Goal: Task Accomplishment & Management: Use online tool/utility

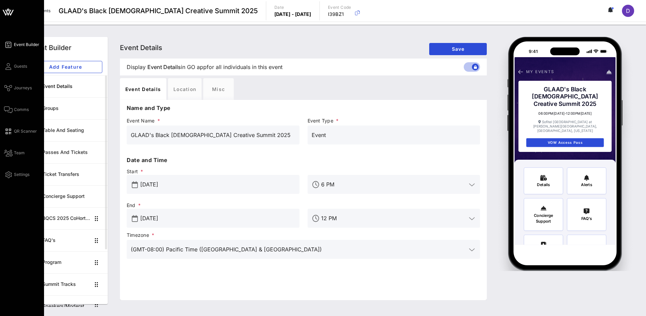
click at [23, 82] on div "Event Builder Guests Journeys Comms QR Scanner Team Settings" at bounding box center [24, 110] width 40 height 138
click at [23, 90] on span "Journeys" at bounding box center [23, 88] width 18 height 6
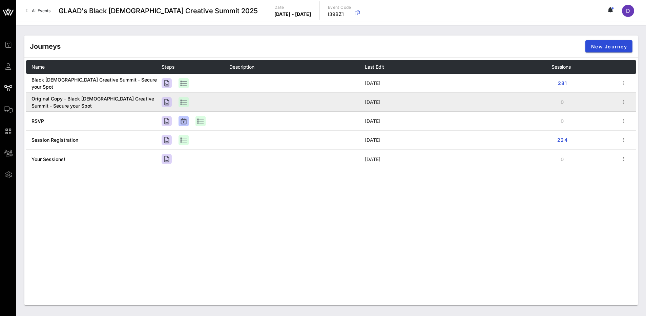
click at [254, 100] on td at bounding box center [297, 102] width 136 height 19
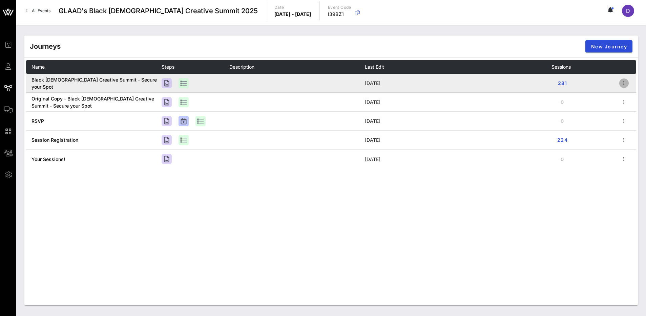
click at [420, 84] on icon "button" at bounding box center [624, 83] width 8 height 8
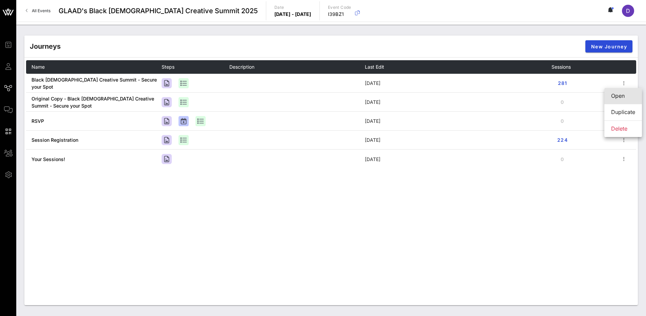
click at [420, 98] on div "Open" at bounding box center [623, 96] width 24 height 6
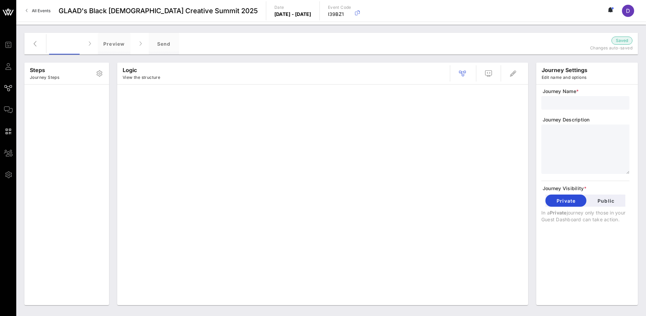
type input "Black [DEMOGRAPHIC_DATA] Creative Summit - Secure your Spot"
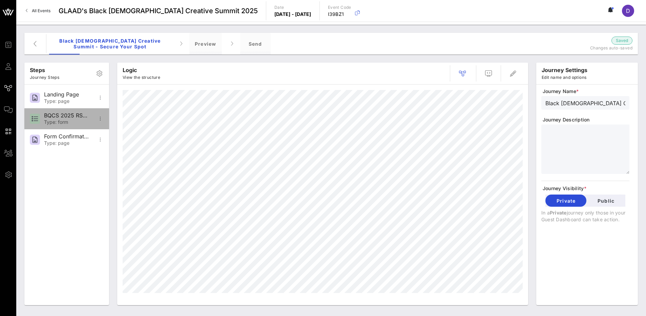
click at [65, 109] on div "BQCS 2025 RSVP FORM Type: form" at bounding box center [66, 118] width 45 height 21
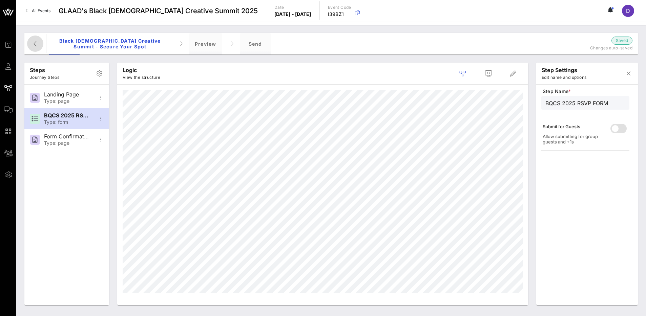
click at [39, 46] on icon "button" at bounding box center [35, 44] width 8 height 8
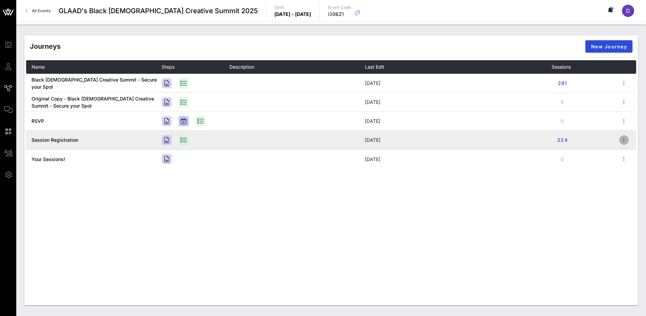
click at [420, 139] on icon "button" at bounding box center [624, 140] width 8 height 8
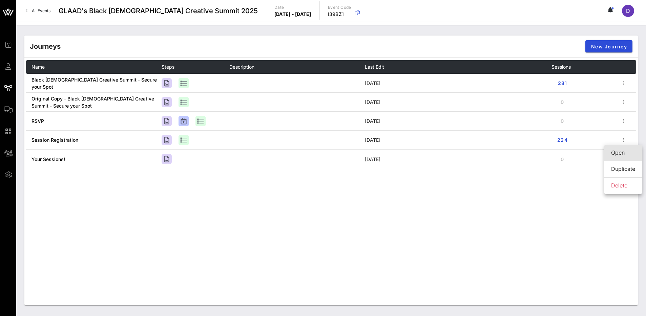
click at [420, 153] on div "Open" at bounding box center [623, 153] width 24 height 6
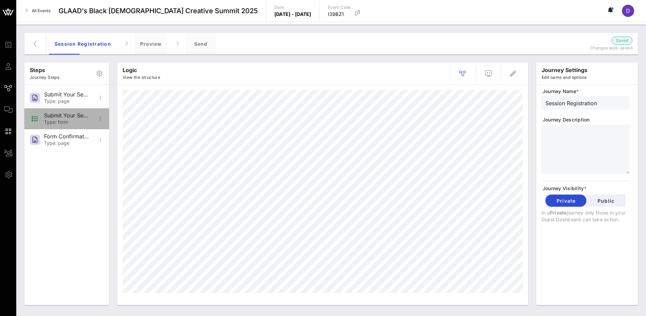
click at [90, 117] on div "Submit Your Sessions Form Type: form" at bounding box center [66, 118] width 85 height 21
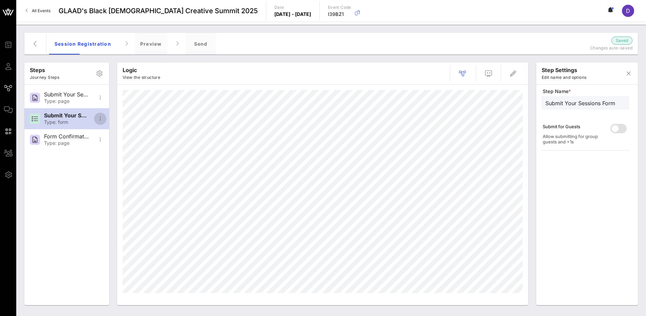
click at [98, 118] on icon "button" at bounding box center [100, 119] width 8 height 8
click at [123, 150] on div "Open In Designer" at bounding box center [122, 152] width 44 height 6
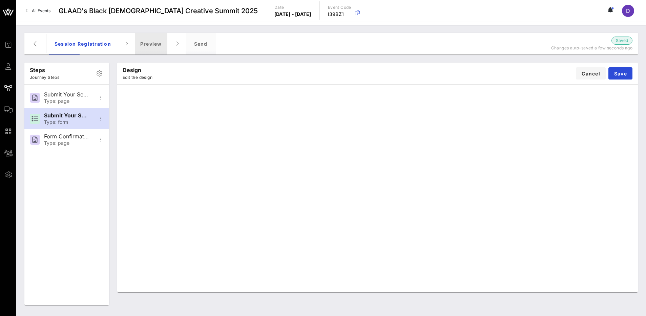
click at [154, 45] on div "Preview" at bounding box center [151, 44] width 33 height 22
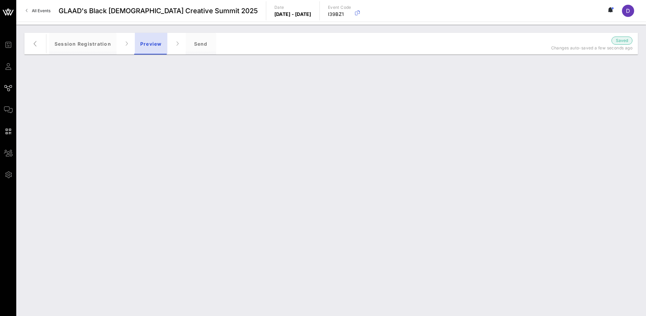
click at [165, 48] on div "Preview" at bounding box center [151, 44] width 33 height 22
click at [38, 45] on icon "button" at bounding box center [35, 44] width 8 height 8
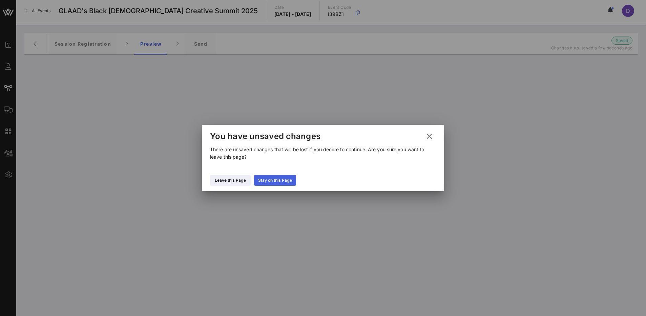
click at [277, 183] on div "Stay on this Page" at bounding box center [275, 180] width 34 height 7
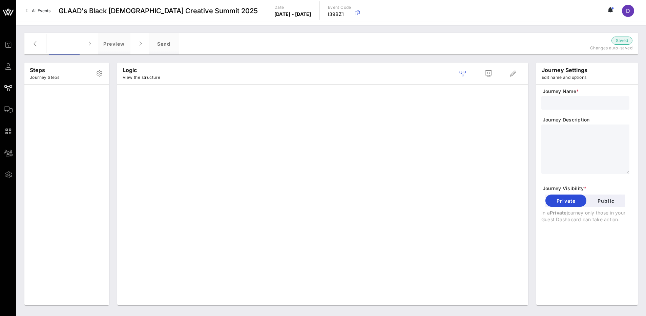
type input "Session Registration"
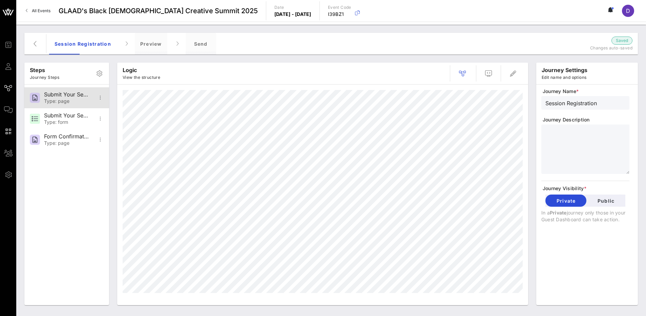
click at [67, 99] on div "Type: page" at bounding box center [66, 102] width 45 height 6
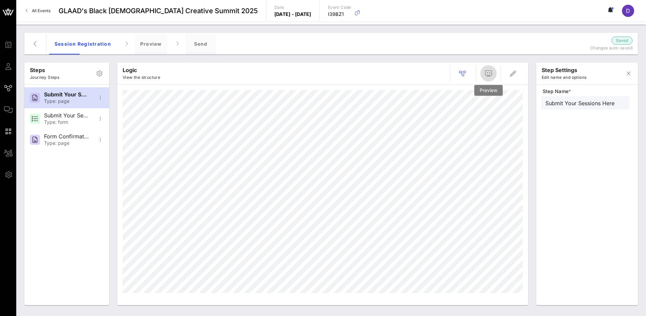
click at [495, 70] on span "button" at bounding box center [488, 73] width 16 height 8
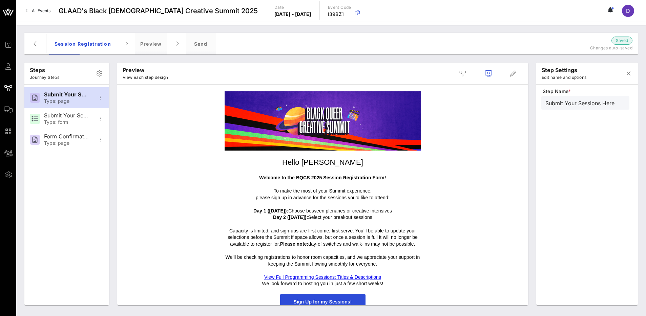
scroll to position [8, 0]
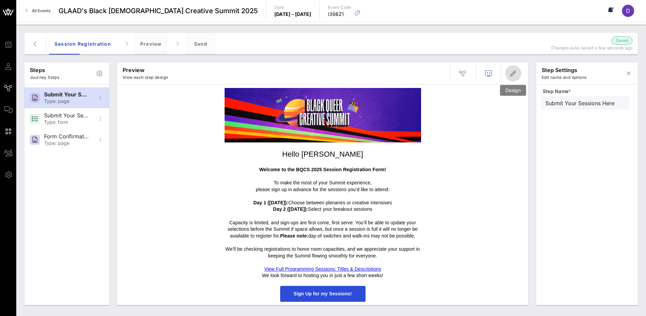
click at [516, 73] on icon "button" at bounding box center [513, 73] width 8 height 8
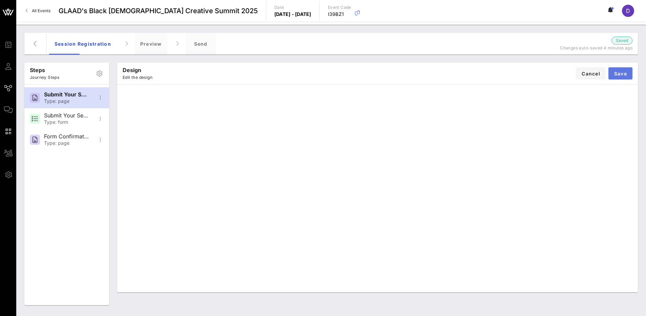
click at [626, 74] on span "Save" at bounding box center [620, 74] width 13 height 6
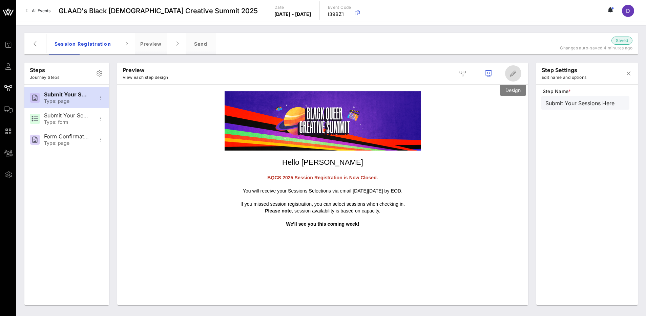
click at [515, 76] on icon "button" at bounding box center [513, 73] width 8 height 8
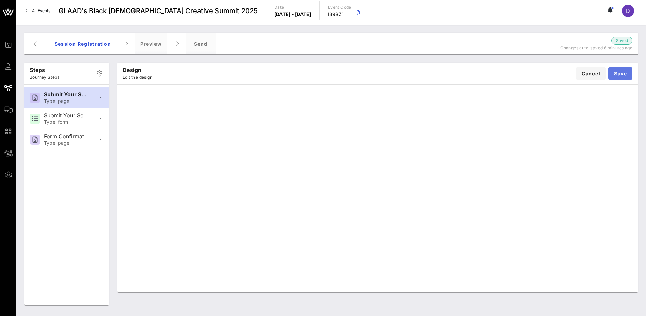
click at [623, 73] on span "Save" at bounding box center [620, 74] width 13 height 6
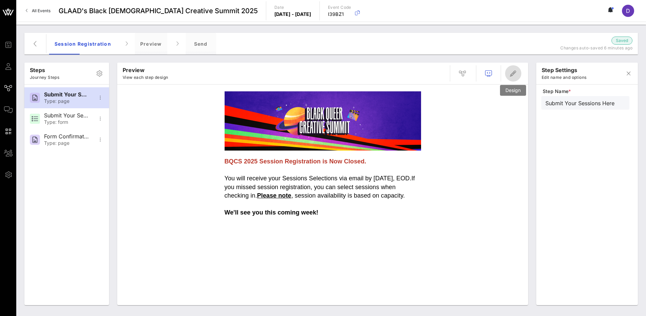
click at [516, 74] on icon "button" at bounding box center [513, 73] width 8 height 8
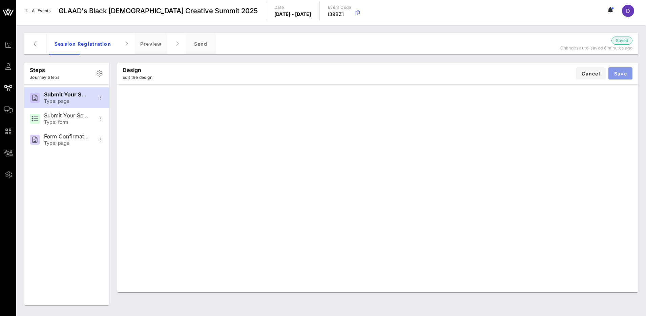
click at [620, 79] on button "Save" at bounding box center [621, 73] width 24 height 12
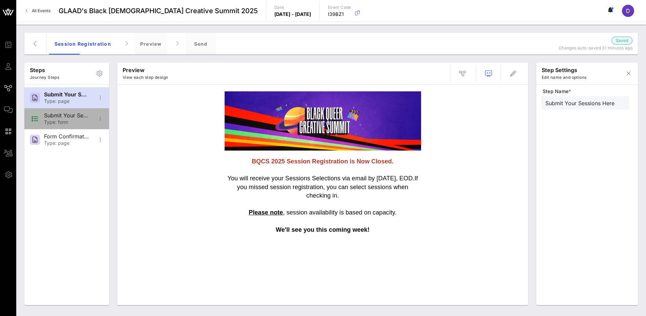
click at [77, 118] on div "Submit Your Sessions Form" at bounding box center [66, 116] width 45 height 6
type input "Submit Your Sessions Form"
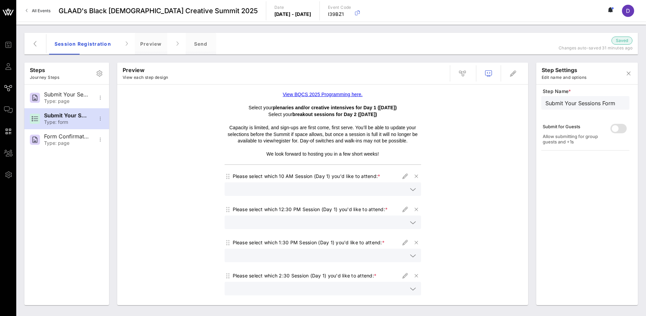
click at [331, 95] on link "View BQCS 2025 Programming here." at bounding box center [323, 94] width 80 height 5
